Goal: Information Seeking & Learning: Learn about a topic

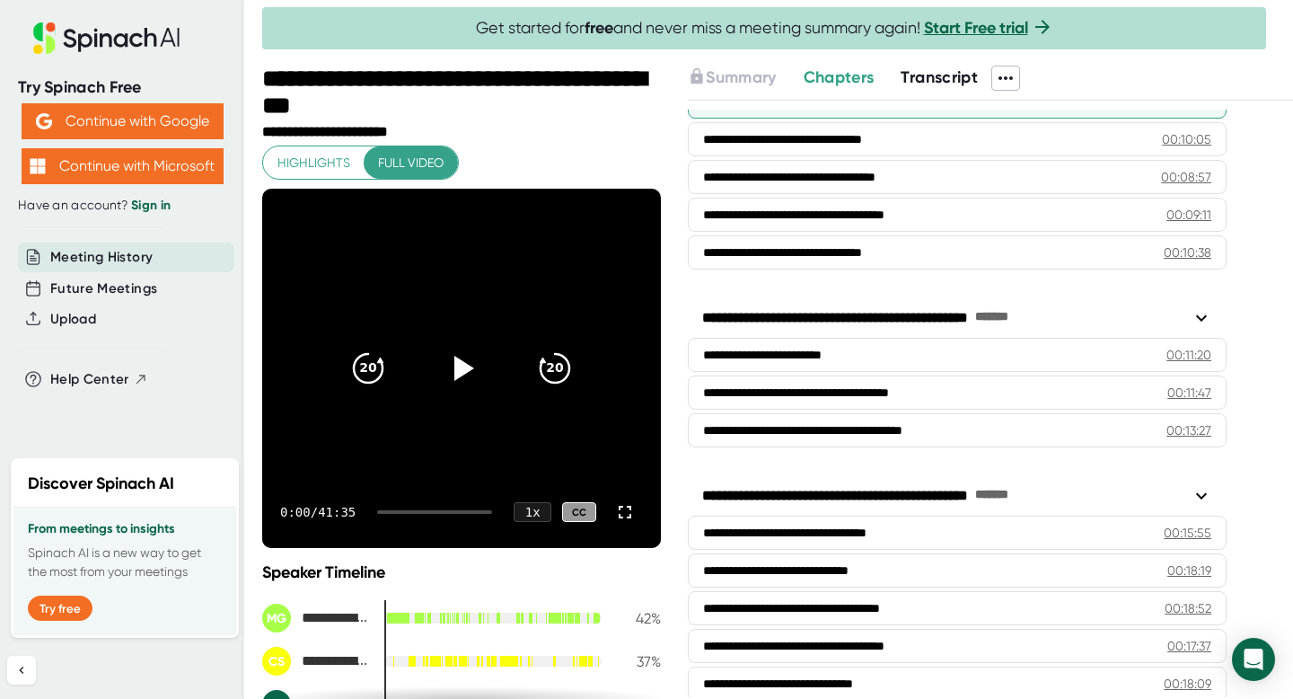
scroll to position [488, 0]
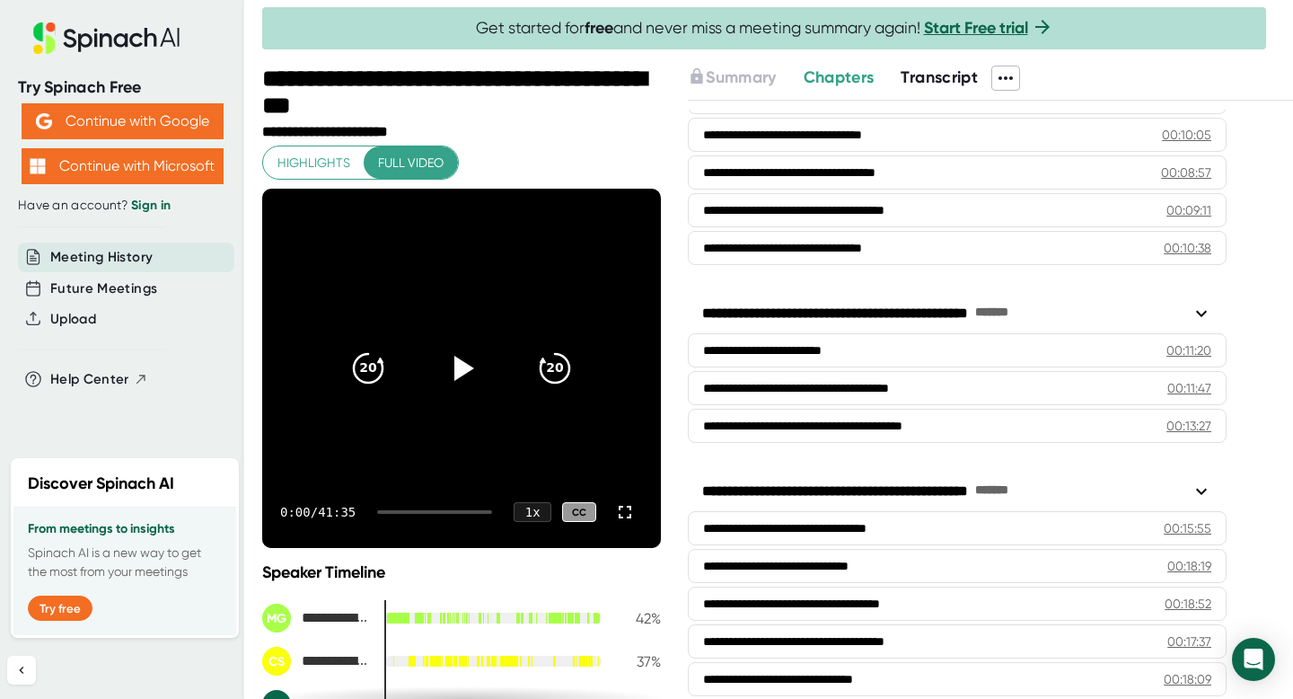
click at [956, 83] on span "Transcript" at bounding box center [939, 77] width 77 height 20
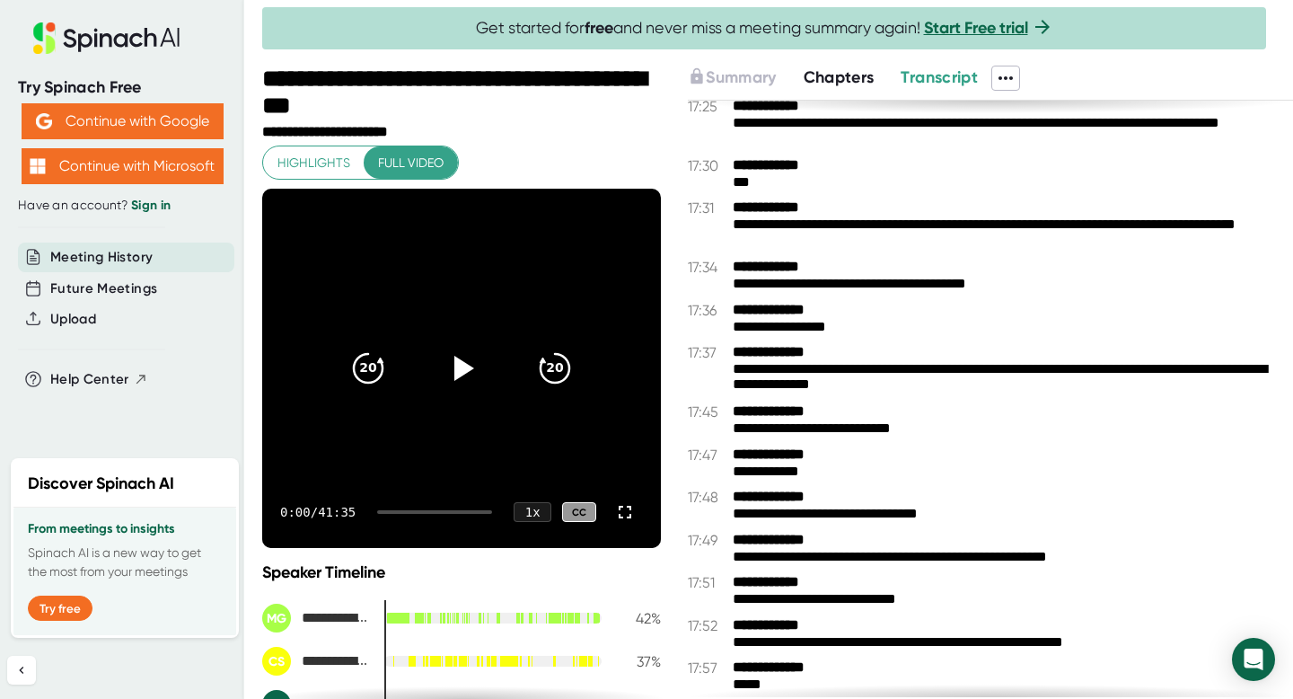
scroll to position [13781, 0]
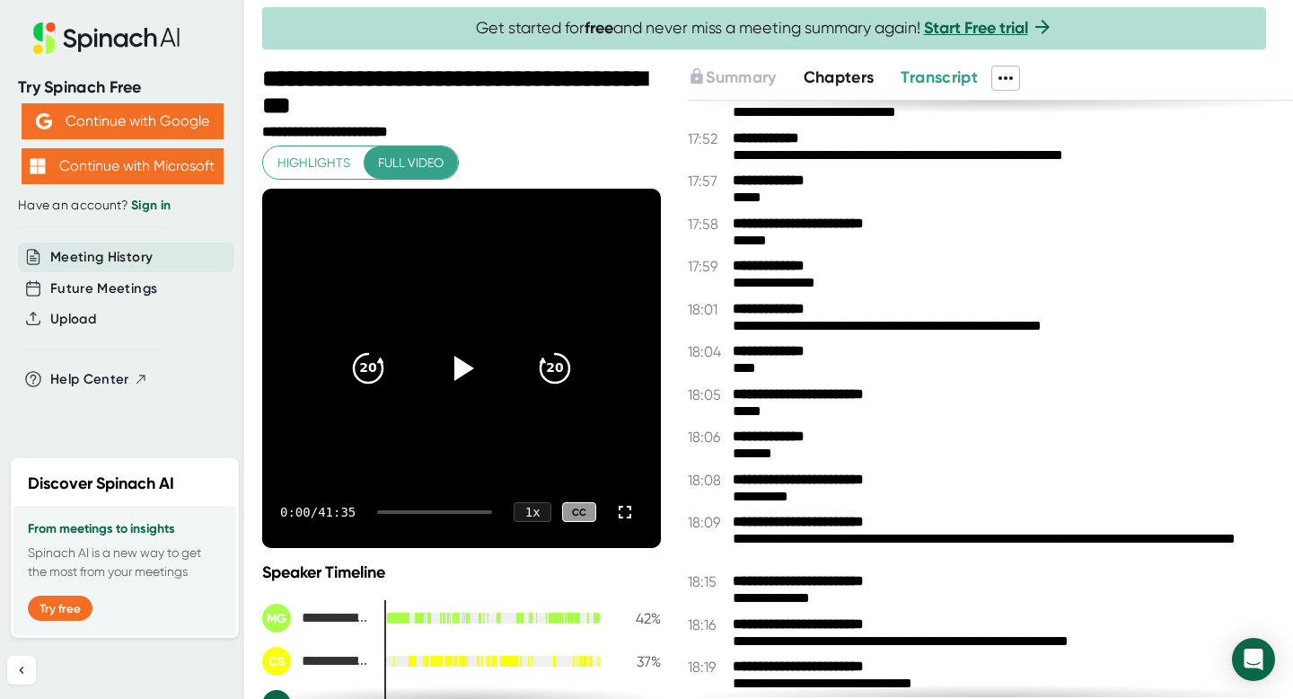
scroll to position [14263, 0]
